Goal: Find specific page/section

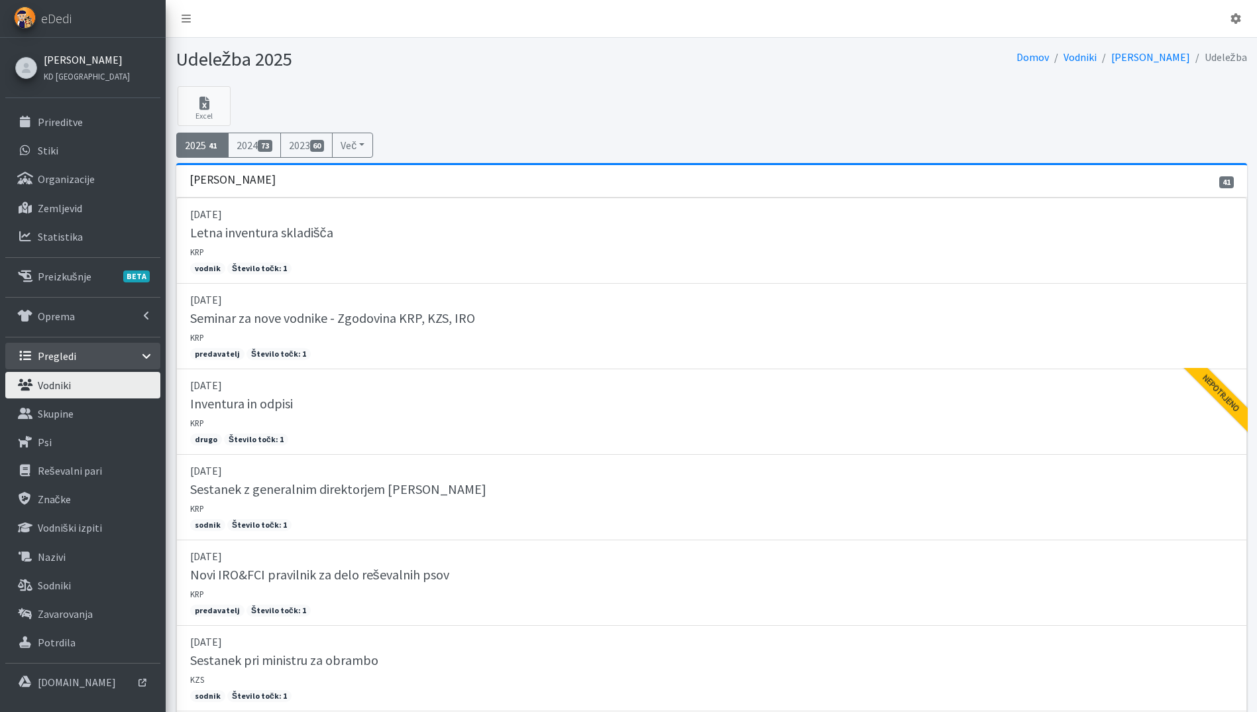
click at [68, 58] on link "[PERSON_NAME]" at bounding box center [87, 60] width 86 height 16
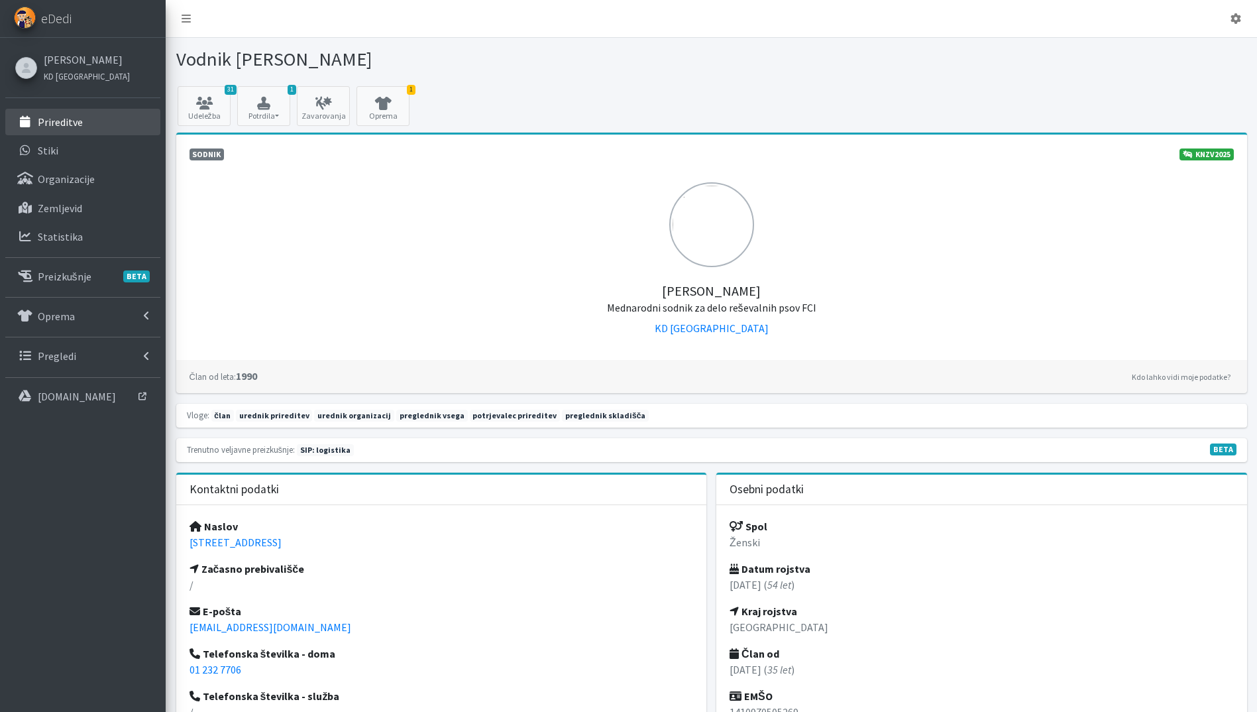
click at [91, 110] on link "Prireditve" at bounding box center [82, 122] width 155 height 27
